Goal: Information Seeking & Learning: Learn about a topic

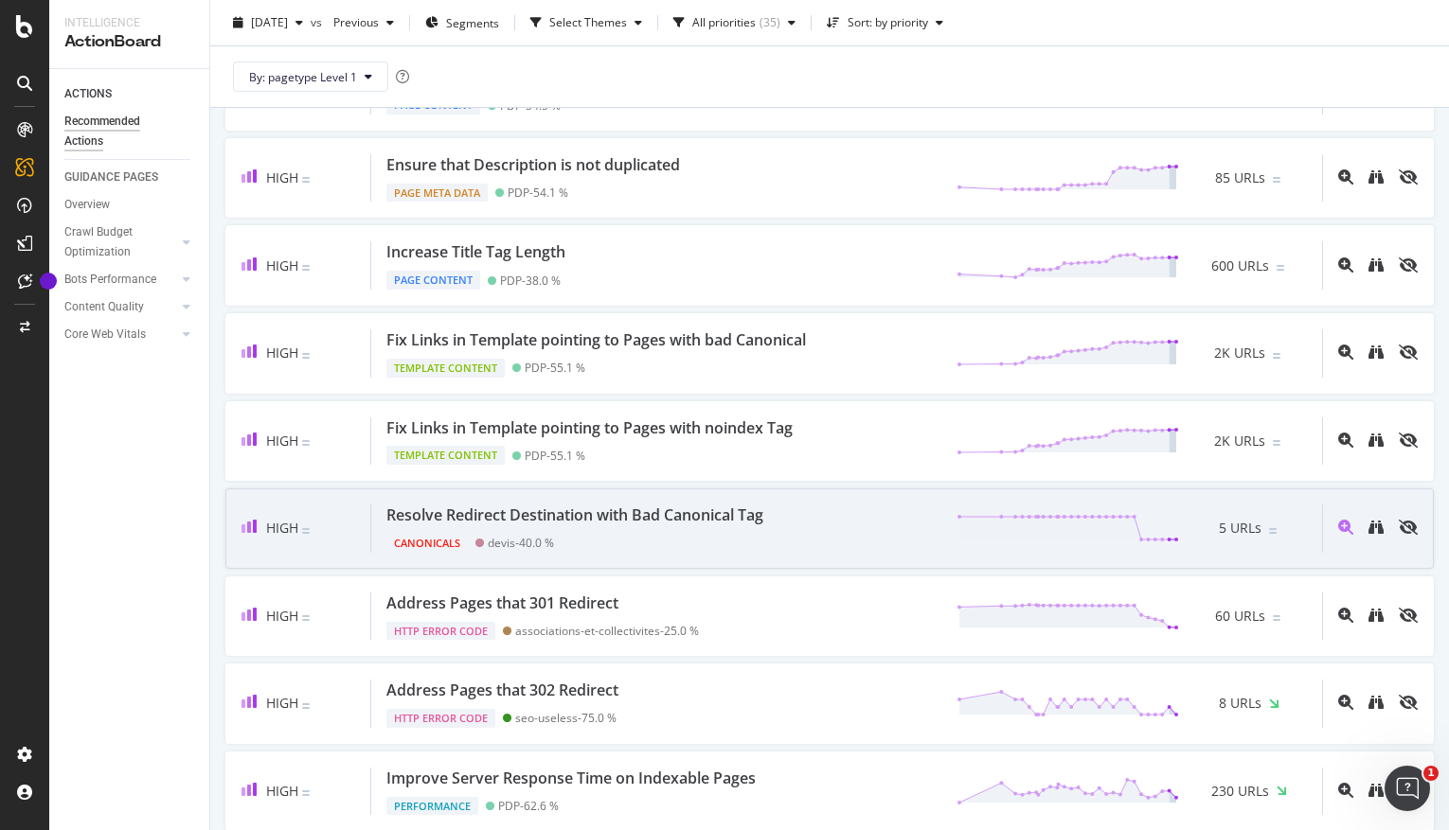
scroll to position [465, 0]
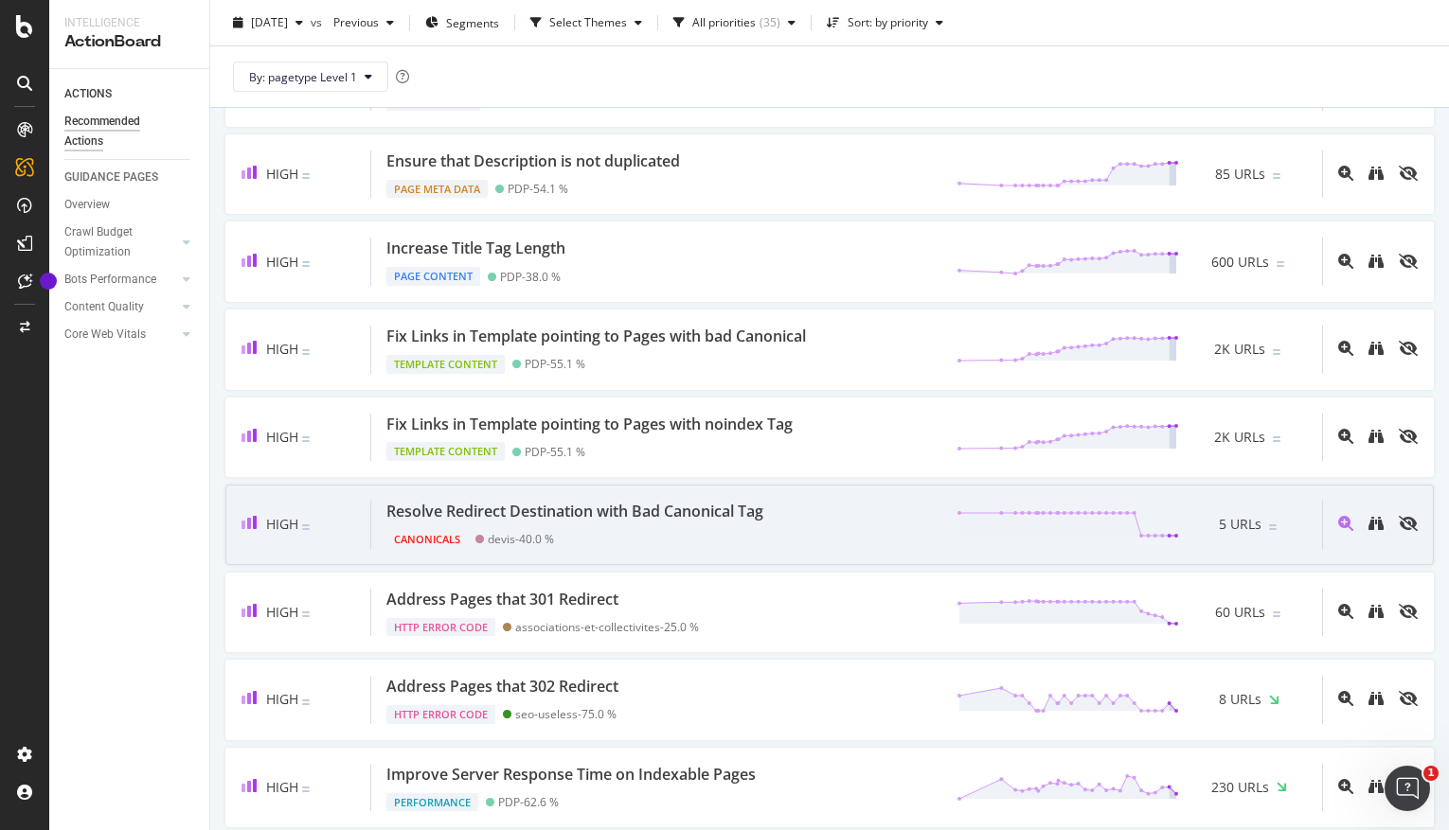
click at [672, 511] on div "Resolve Redirect Destination with Bad Canonical Tag" at bounding box center [574, 512] width 377 height 22
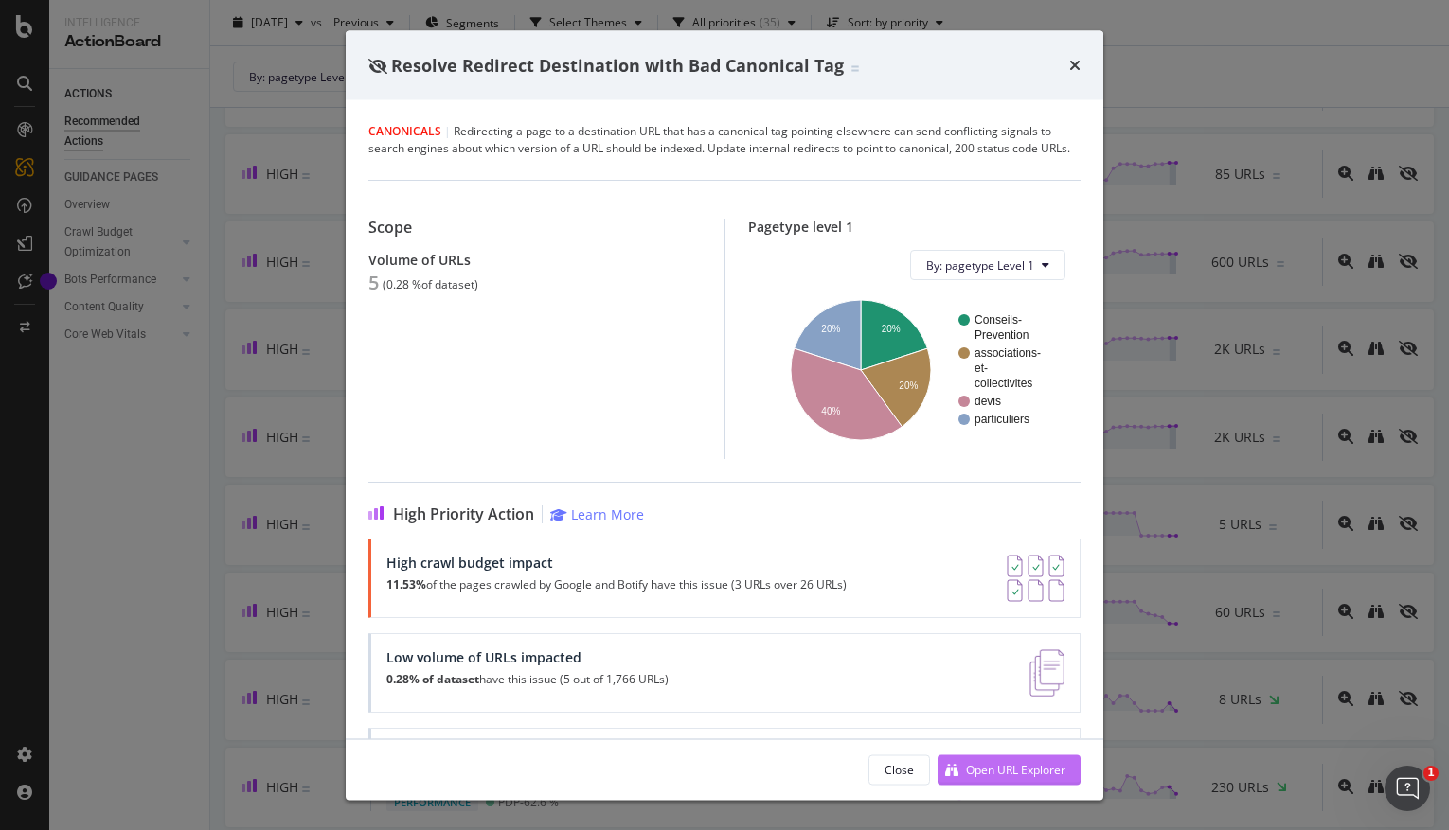
click at [977, 767] on div "Open URL Explorer" at bounding box center [1015, 769] width 99 height 16
click at [1075, 63] on icon "times" at bounding box center [1074, 65] width 11 height 15
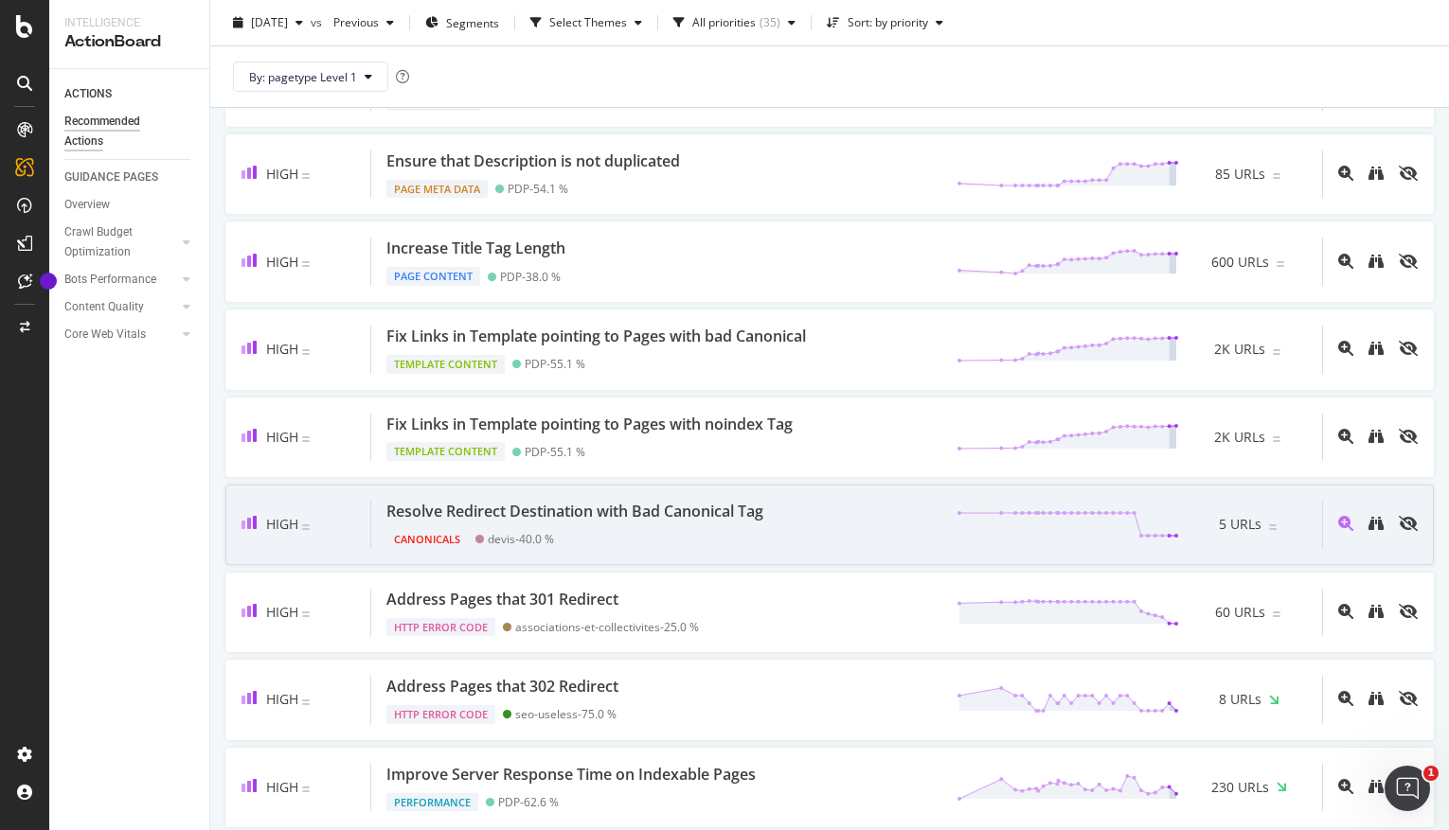
scroll to position [3173, 0]
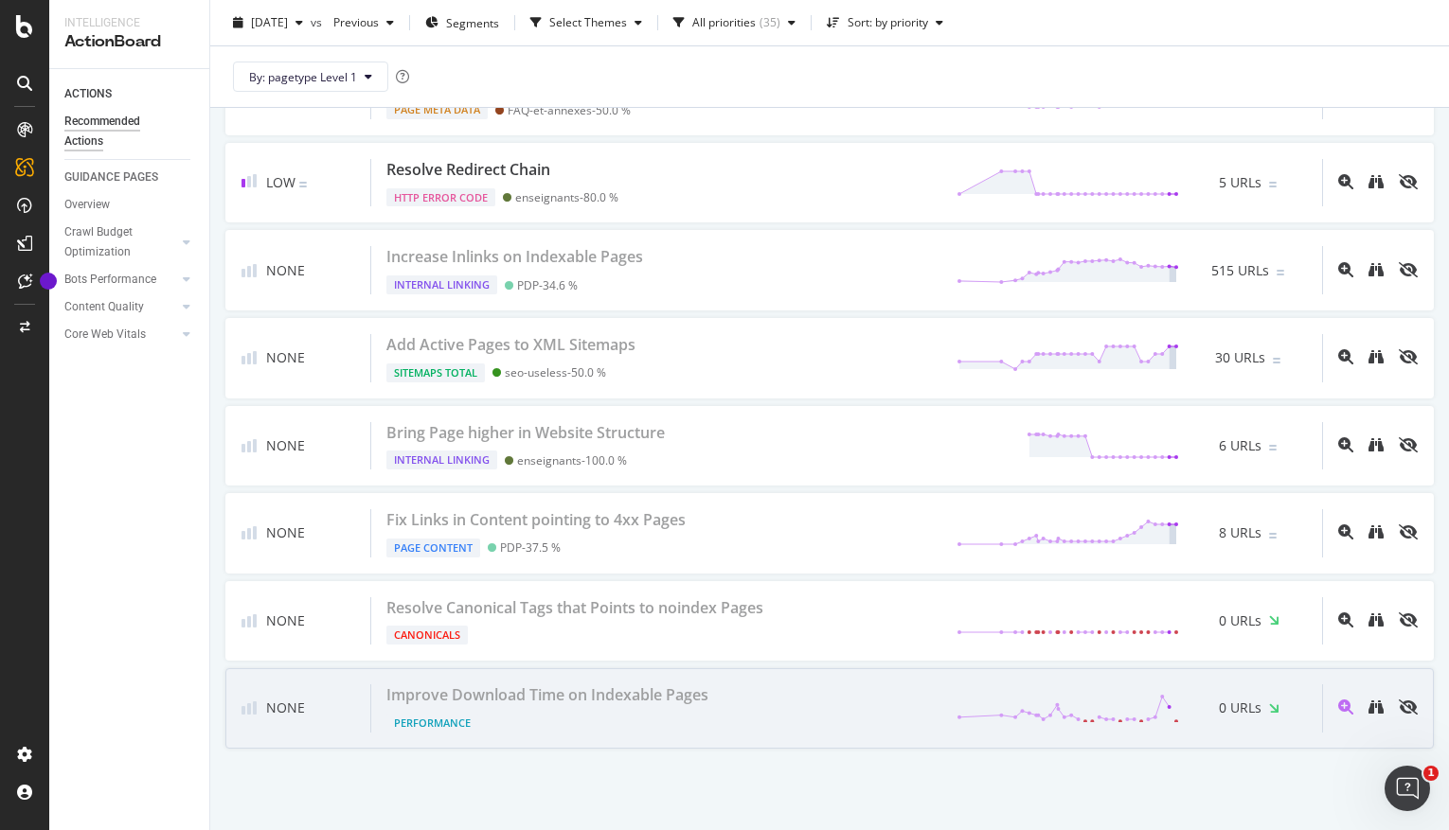
click at [631, 689] on div "Improve Download Time on Indexable Pages" at bounding box center [547, 696] width 322 height 22
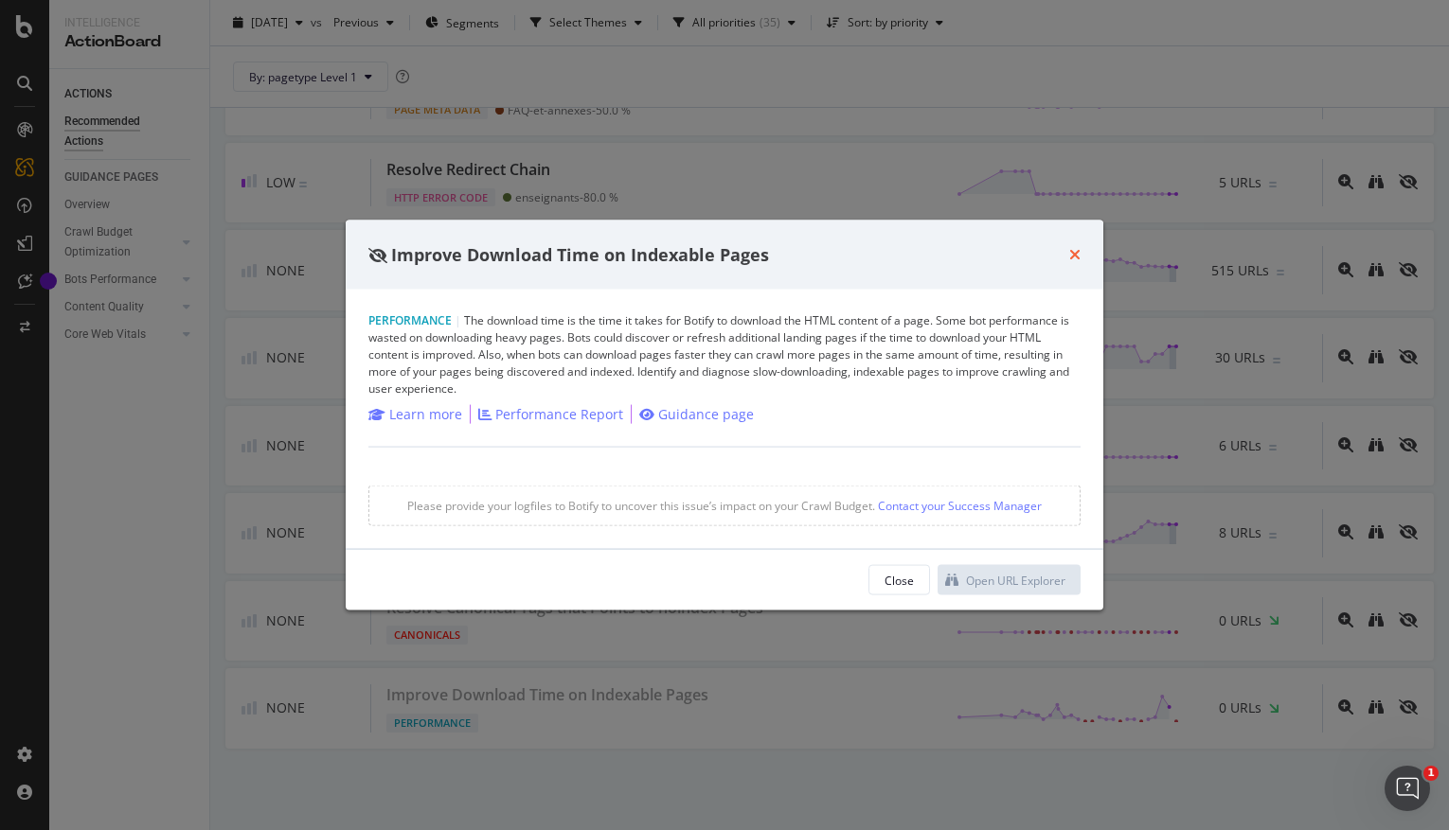
click at [1076, 259] on icon "times" at bounding box center [1074, 254] width 11 height 15
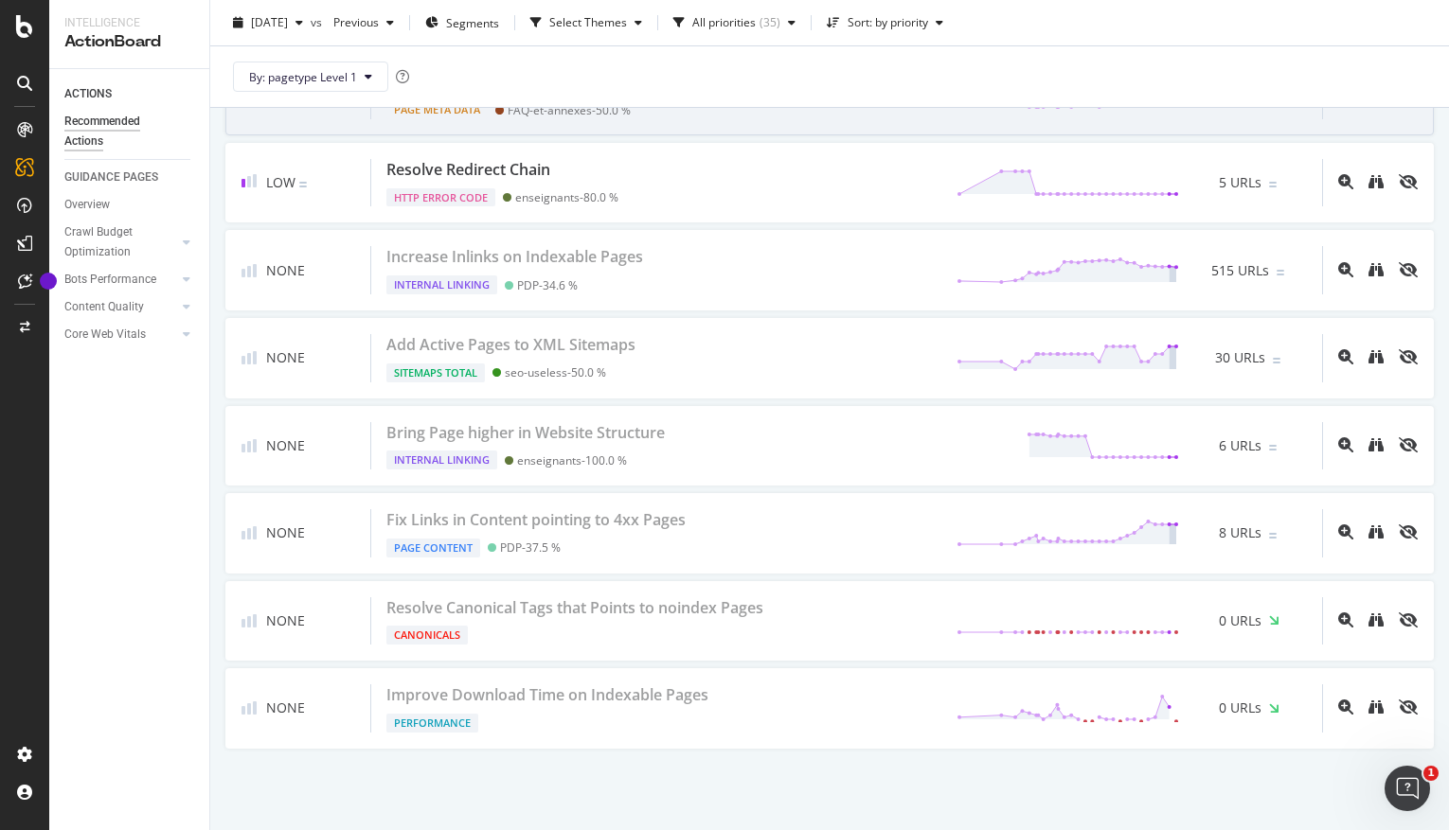
scroll to position [1350, 0]
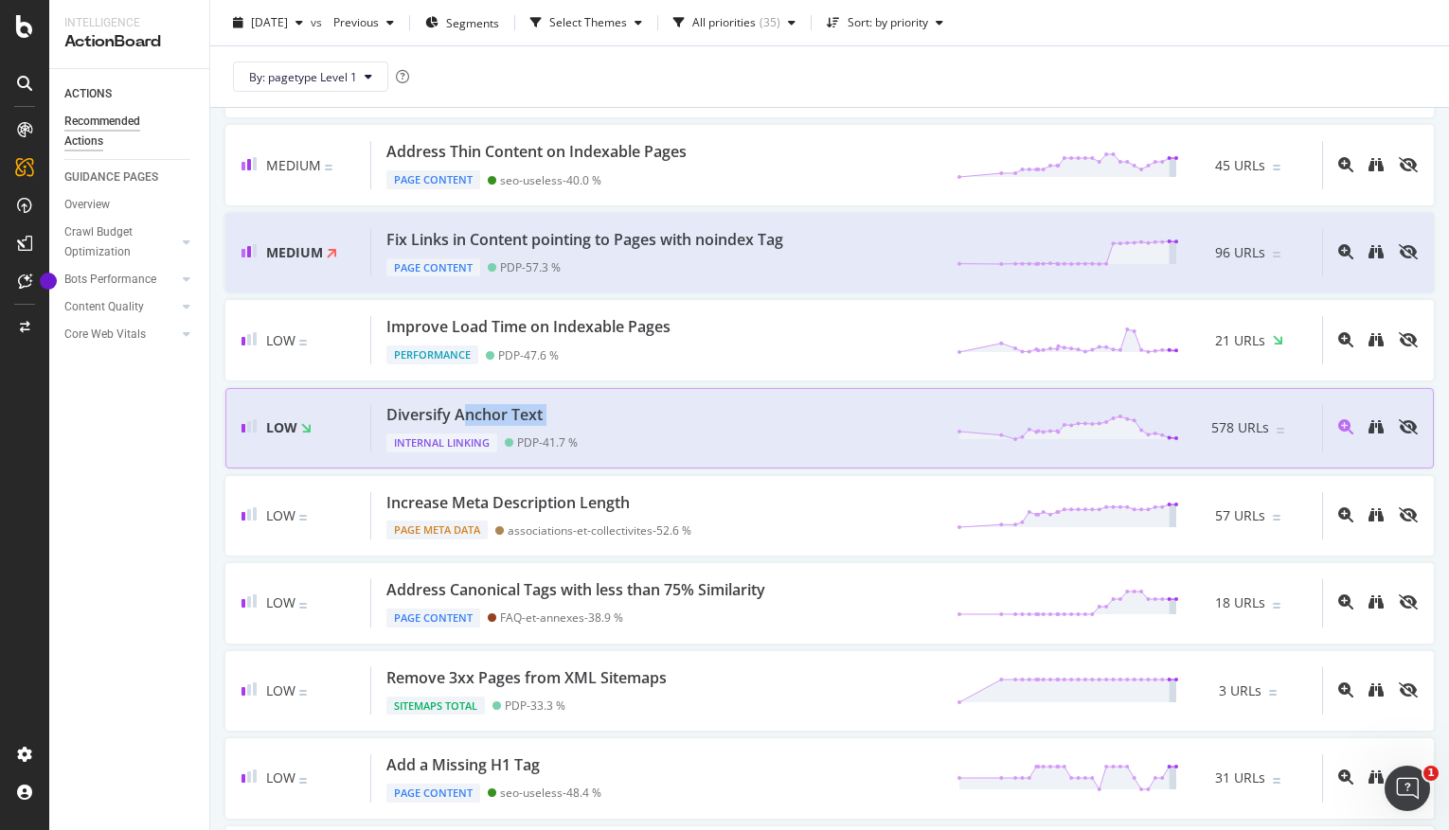
drag, startPoint x: 460, startPoint y: 412, endPoint x: 456, endPoint y: 437, distance: 24.9
click at [456, 437] on div "Diversify Anchor Text Internal Linking PDP - 41.7 %" at bounding box center [481, 428] width 191 height 48
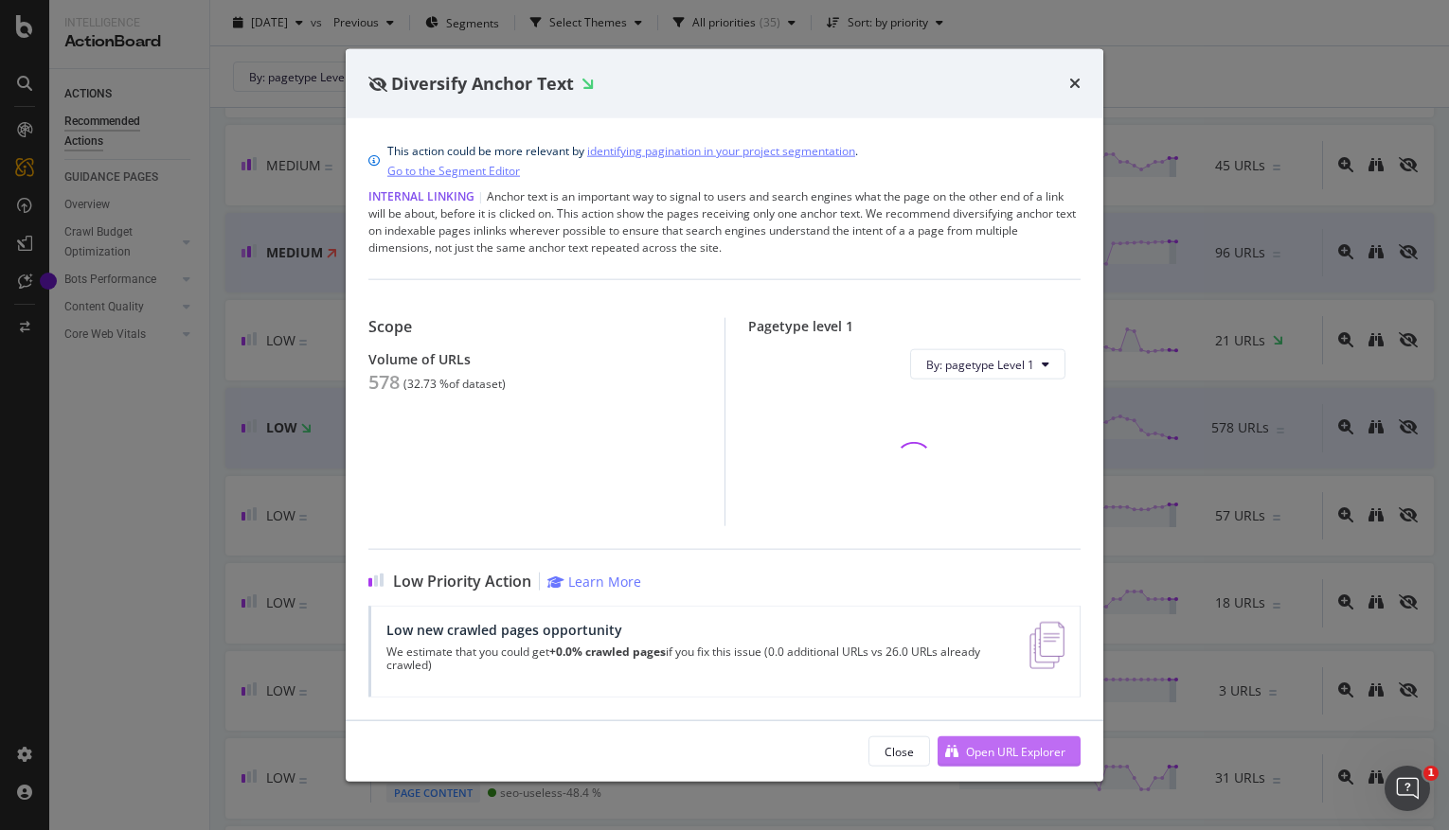
click at [980, 749] on div "Open URL Explorer" at bounding box center [1015, 751] width 99 height 16
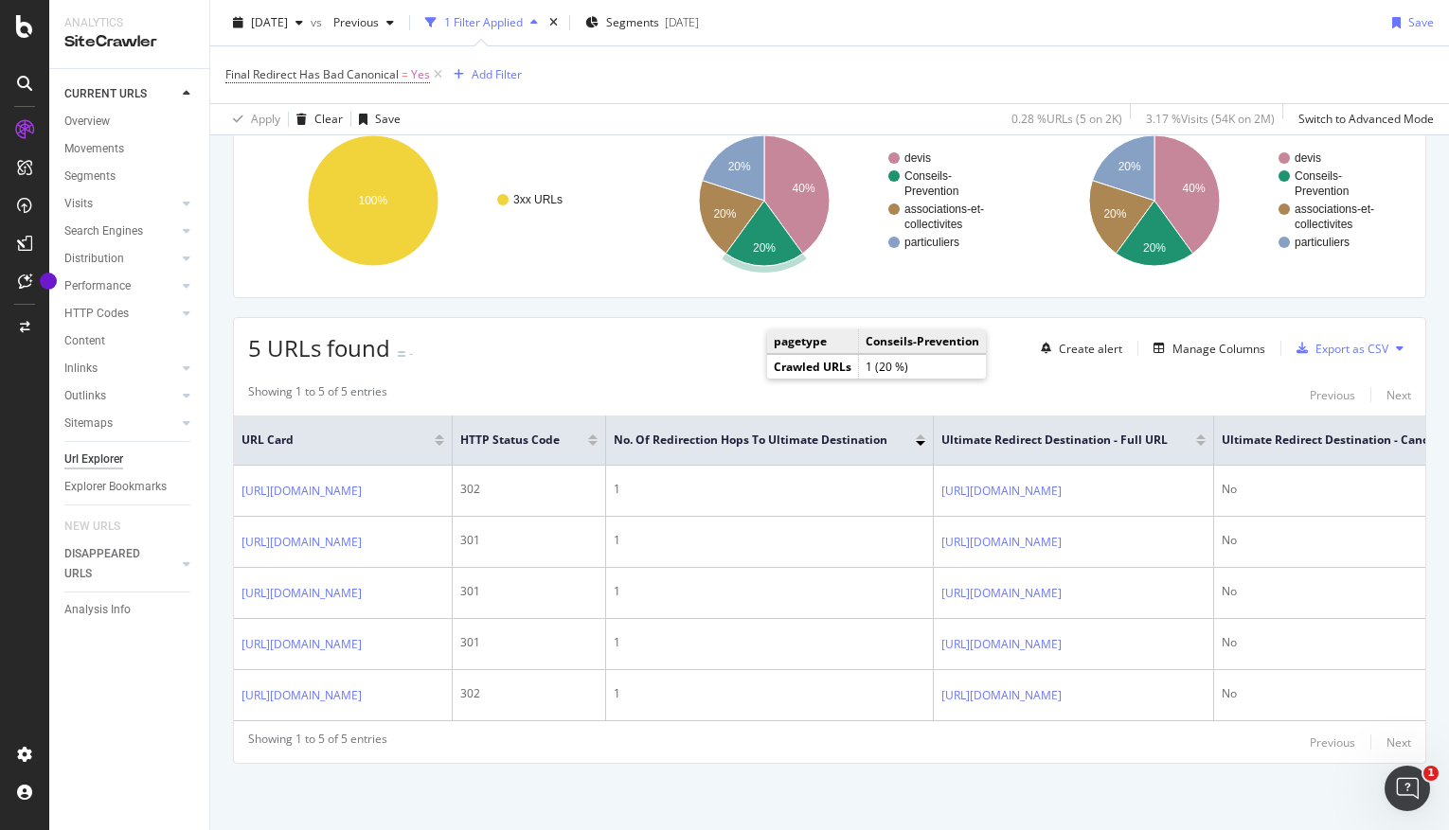
scroll to position [260, 0]
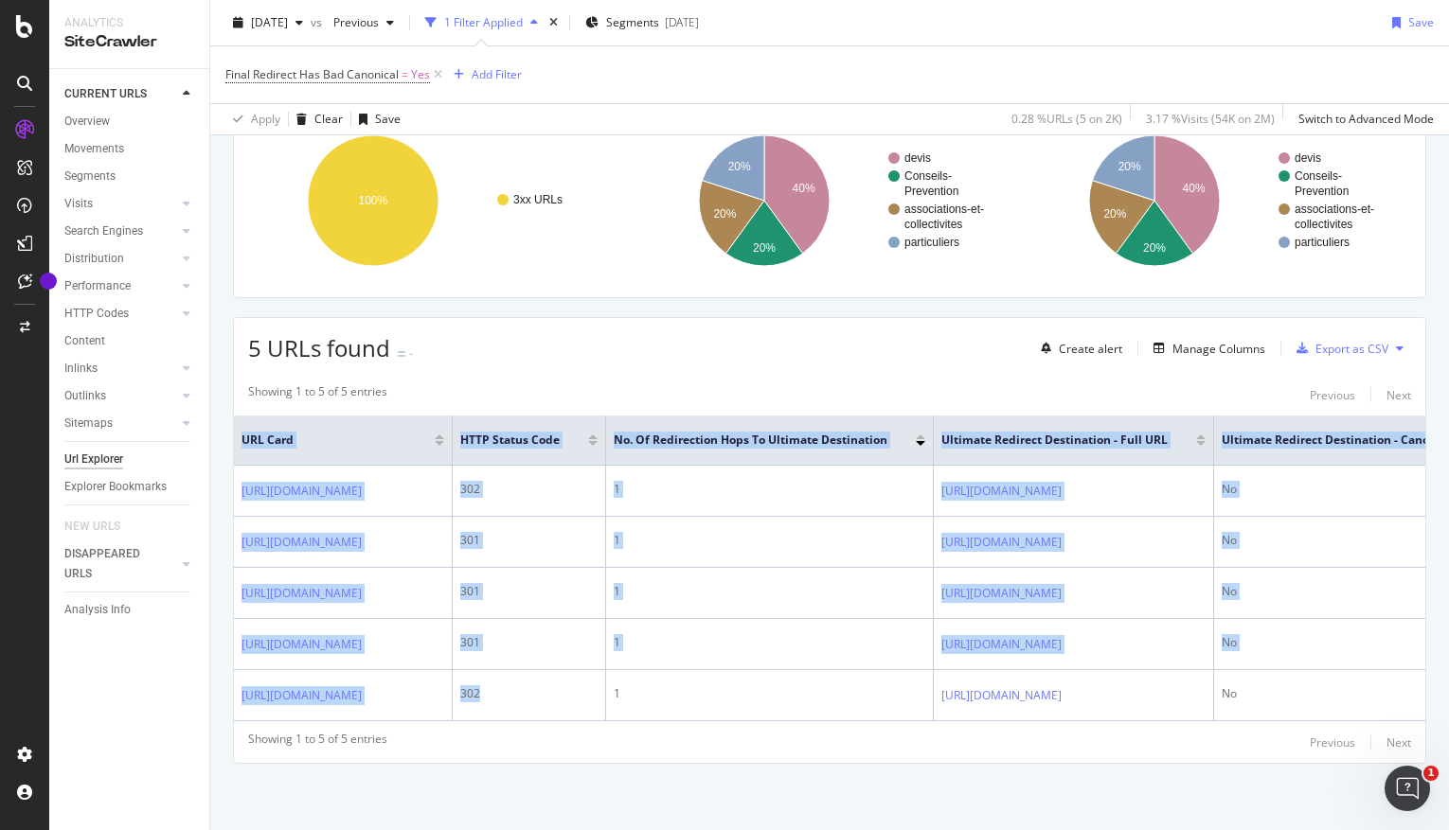
click at [792, 710] on div "URL Card HTTP Status Code No. of Redirection Hops To Ultimate Destination Ultim…" at bounding box center [829, 569] width 1191 height 306
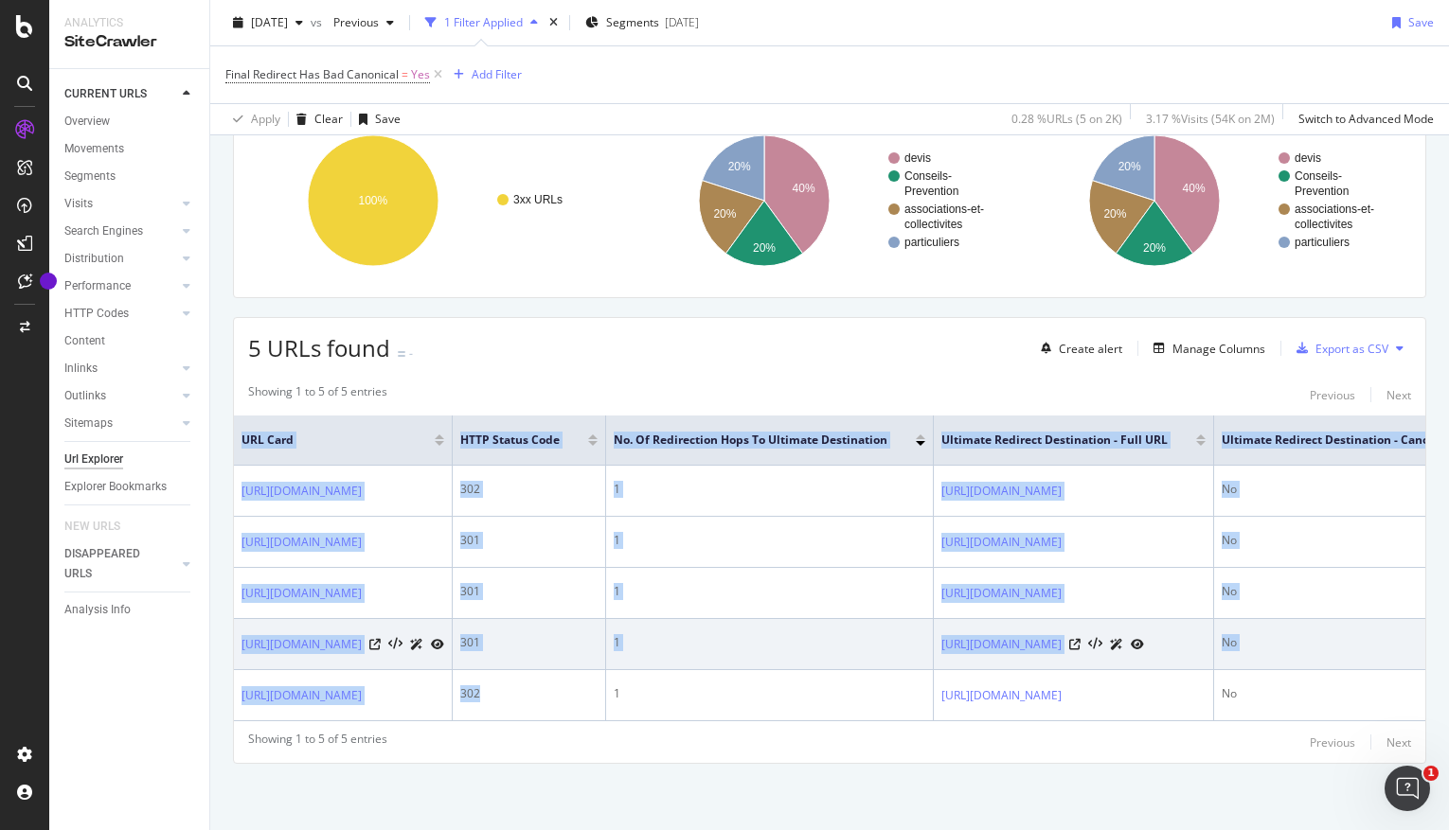
click at [873, 633] on td "1" at bounding box center [770, 644] width 328 height 51
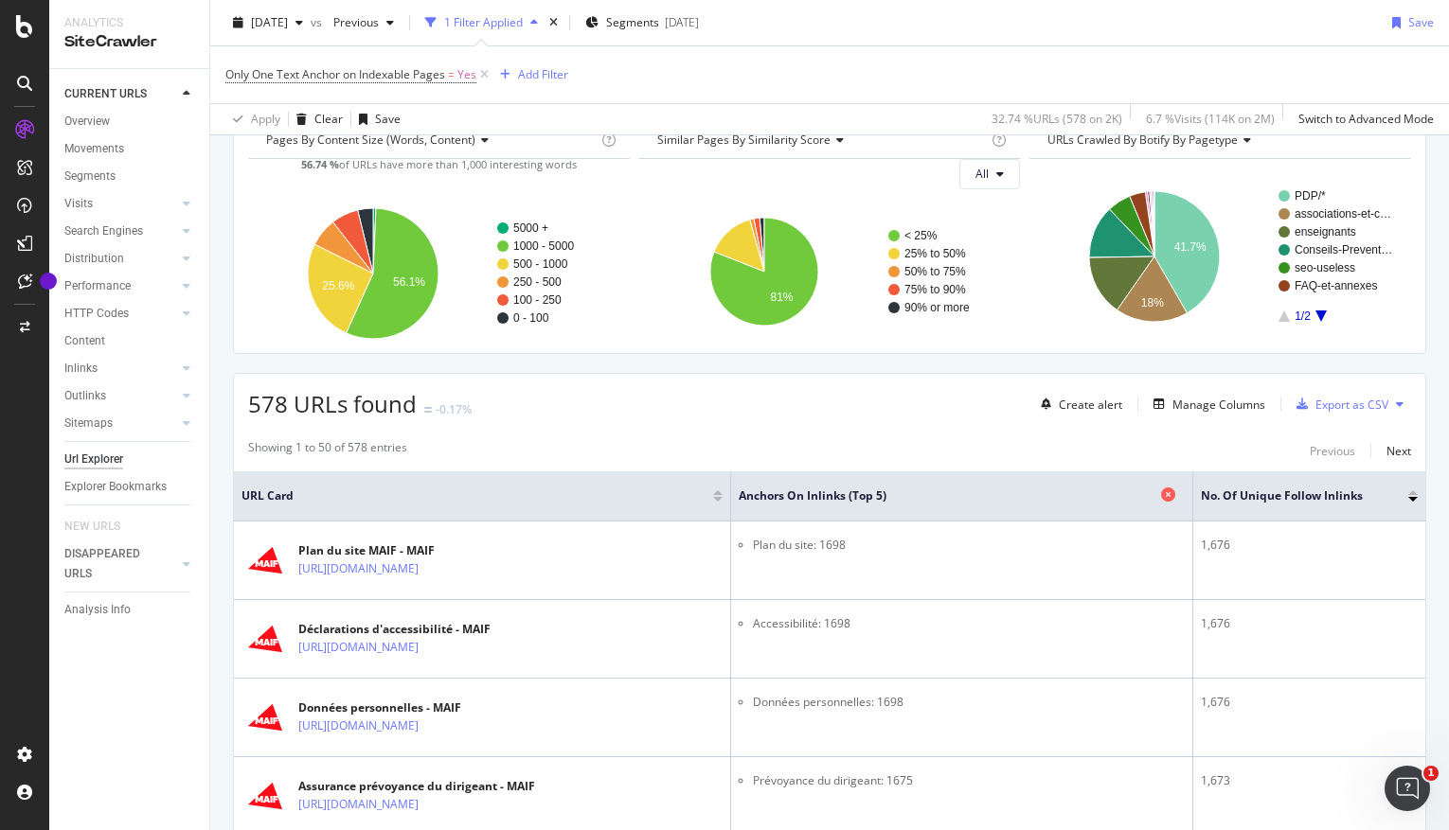
scroll to position [116, 0]
